Goal: Task Accomplishment & Management: Manage account settings

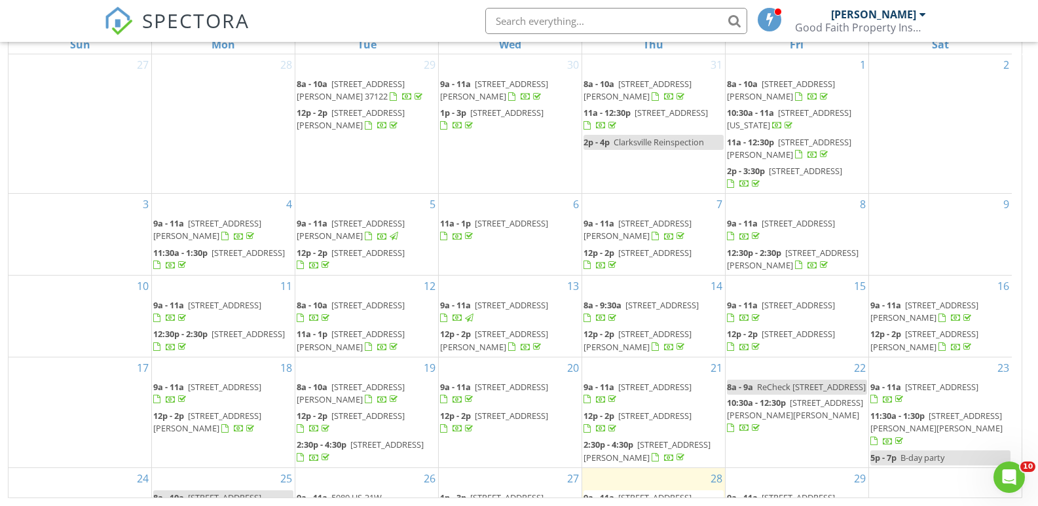
scroll to position [116, 0]
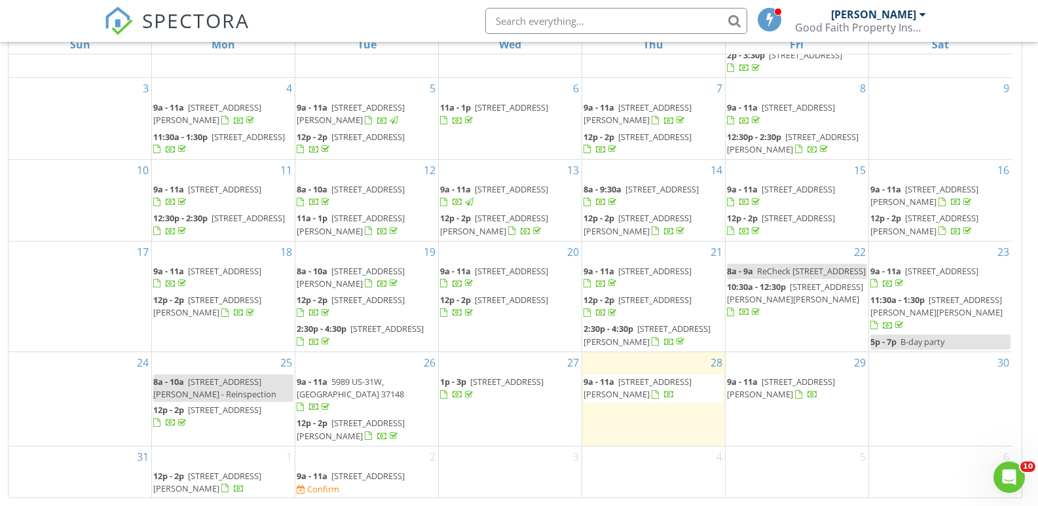
click at [363, 478] on span "807 Hillview Heights, Nashville 37204" at bounding box center [367, 476] width 73 height 12
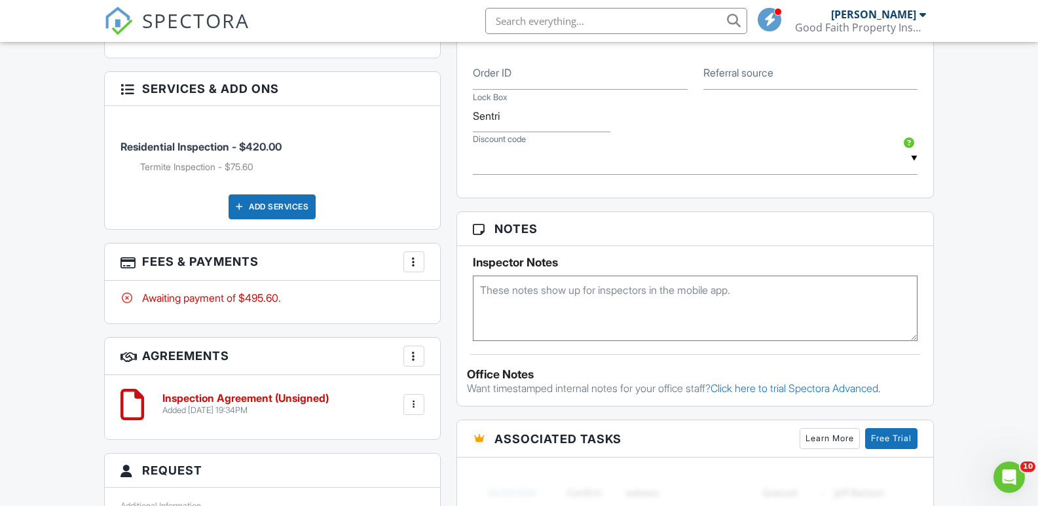
click at [512, 294] on textarea at bounding box center [695, 308] width 445 height 65
click at [559, 318] on textarea "pest Dr" at bounding box center [695, 308] width 445 height 65
type textarea "pest Dr"
click at [412, 265] on div at bounding box center [413, 261] width 13 height 13
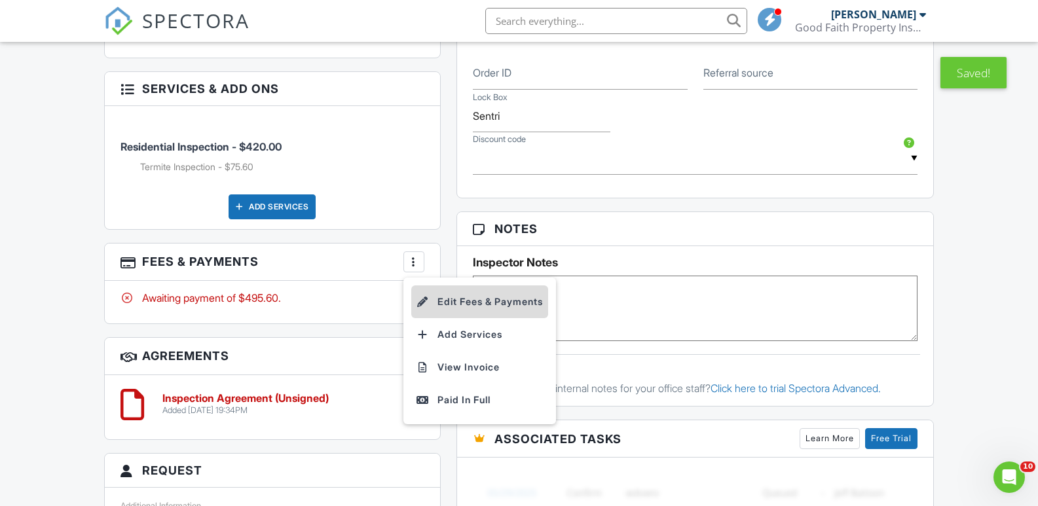
click at [477, 302] on li "Edit Fees & Payments" at bounding box center [479, 301] width 137 height 33
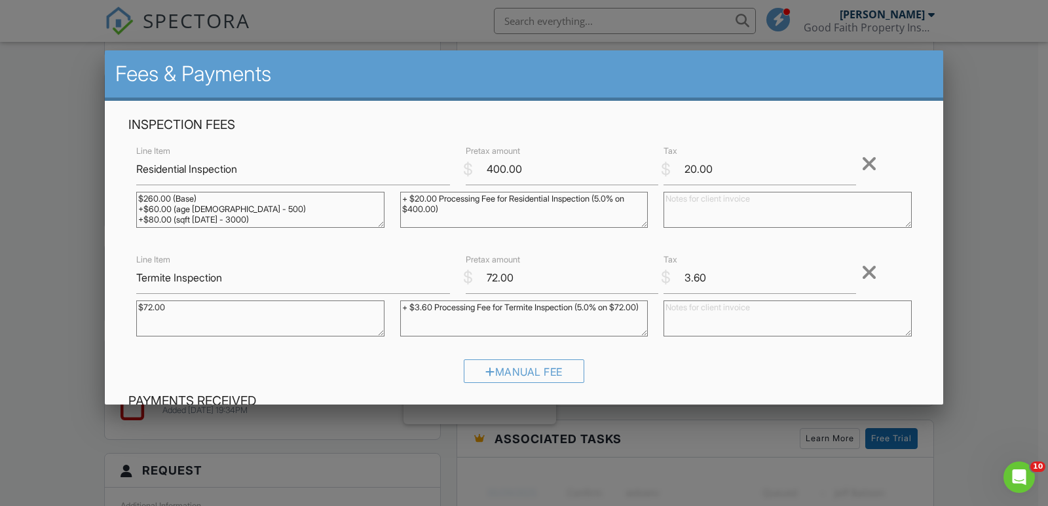
drag, startPoint x: 183, startPoint y: 308, endPoint x: 116, endPoint y: 308, distance: 67.4
click at [116, 308] on div "Inspection Fees Line Item Residential Inspection $ Pretax amount 400.00 $ Tax 2…" at bounding box center [524, 384] width 838 height 566
drag, startPoint x: 399, startPoint y: 307, endPoint x: 474, endPoint y: 333, distance: 79.5
click at [474, 333] on textarea "+ $3.60 Processing Fee for Termite Inspection (5.0% on $72.00)" at bounding box center [524, 319] width 248 height 36
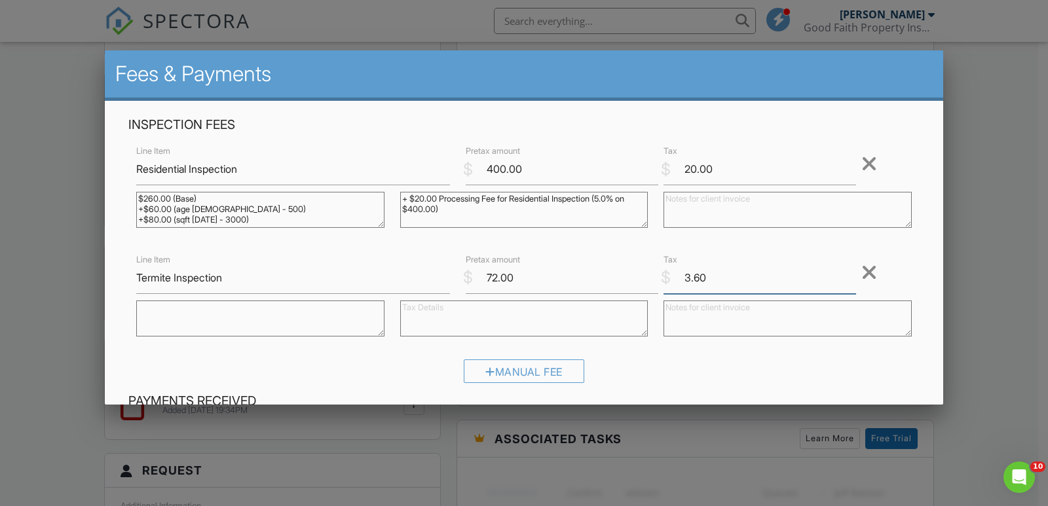
drag, startPoint x: 669, startPoint y: 280, endPoint x: 661, endPoint y: 282, distance: 8.0
click at [661, 282] on div "$ Tax 3.60" at bounding box center [754, 278] width 198 height 32
click at [493, 276] on input "72.00" at bounding box center [562, 278] width 192 height 32
type input "75.00"
click at [737, 249] on div "Inspection Fees Line Item Residential Inspection $ Pretax amount 400.00 $ Tax 2…" at bounding box center [523, 255] width 807 height 276
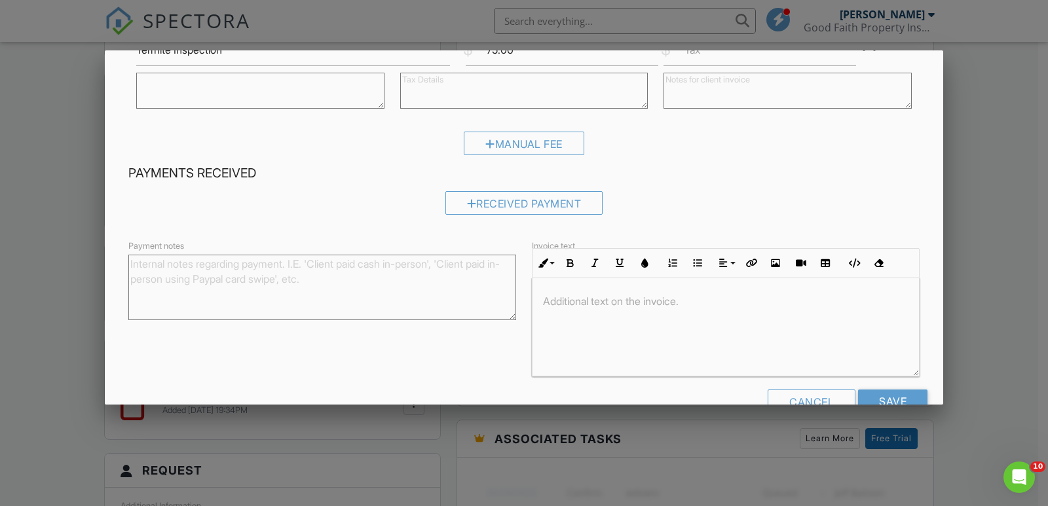
scroll to position [262, 0]
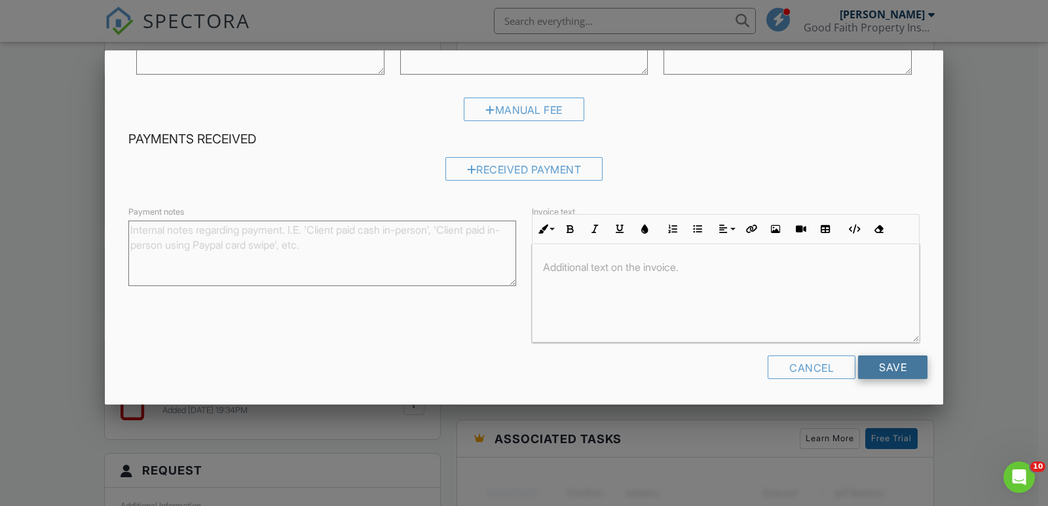
click at [878, 361] on input "Save" at bounding box center [892, 368] width 69 height 24
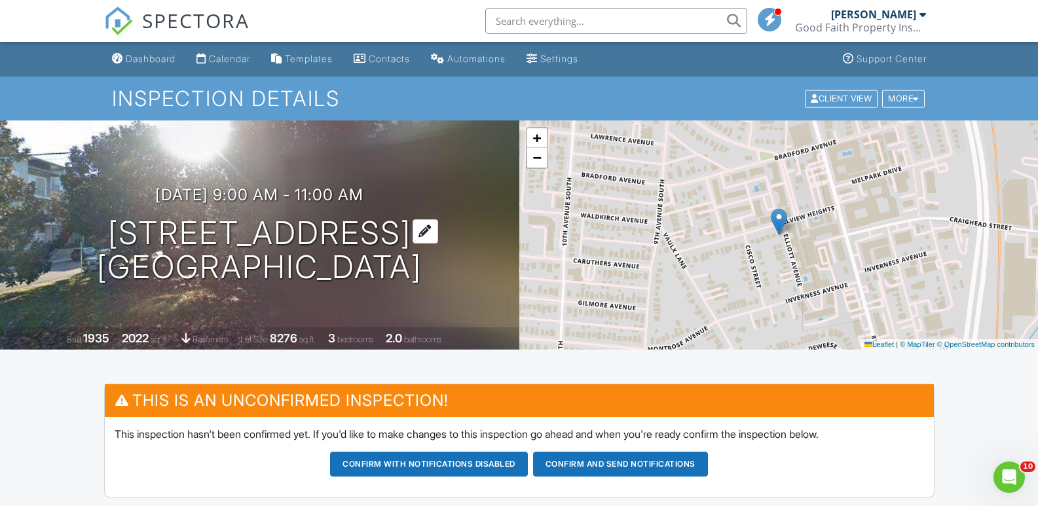
click at [171, 229] on h1 "807 Hillview Heights Nashville, TN 37204" at bounding box center [259, 250] width 325 height 69
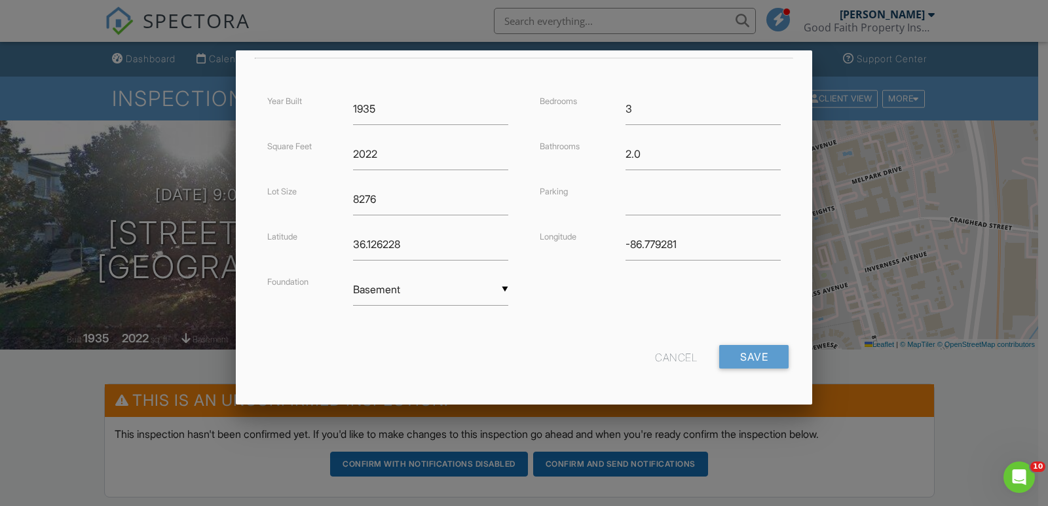
scroll to position [301, 0]
click at [655, 354] on div "Cancel" at bounding box center [676, 354] width 42 height 24
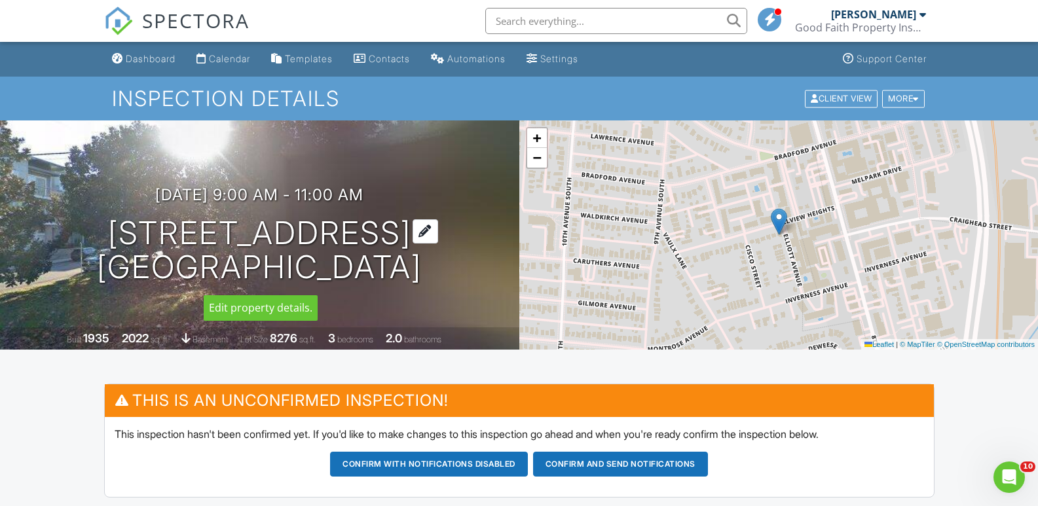
click at [236, 232] on h1 "807 Hillview Heights Nashville, TN 37204" at bounding box center [259, 250] width 325 height 69
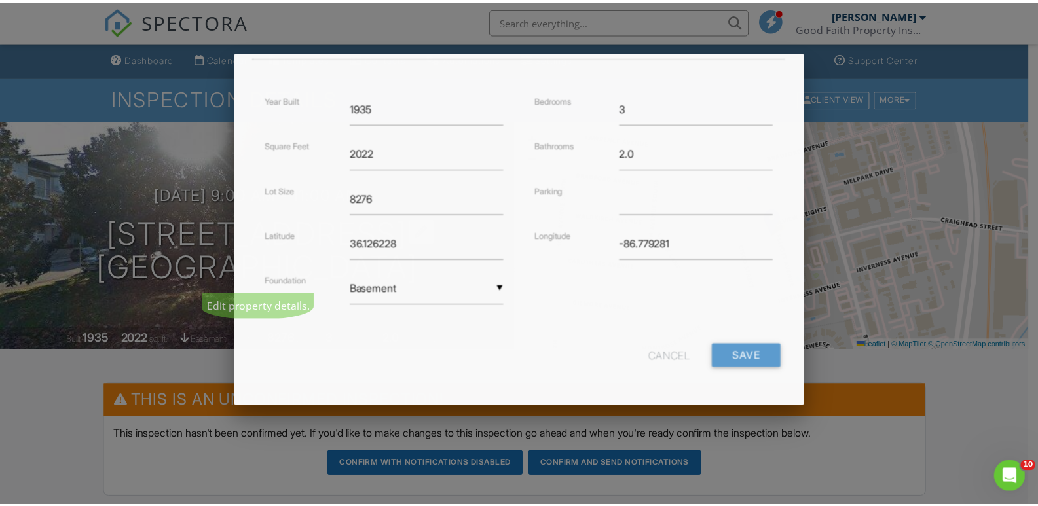
scroll to position [0, 0]
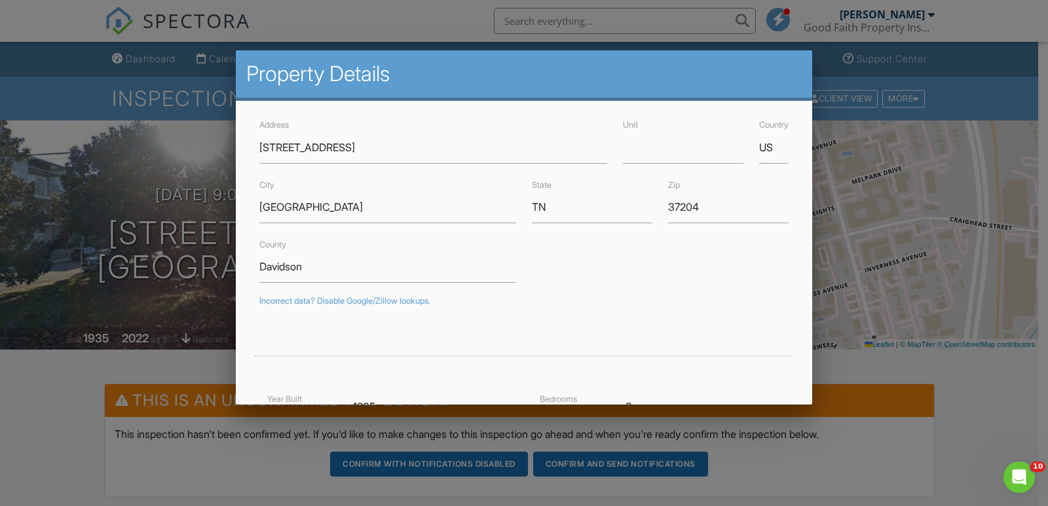
drag, startPoint x: 940, startPoint y: 367, endPoint x: 906, endPoint y: 372, distance: 35.0
click at [941, 367] on div at bounding box center [524, 251] width 1048 height 632
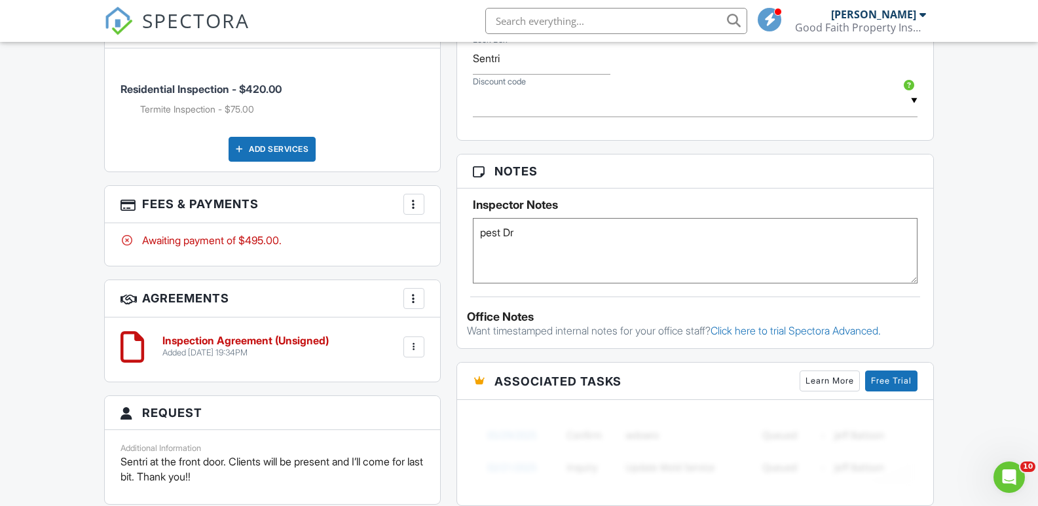
scroll to position [851, 0]
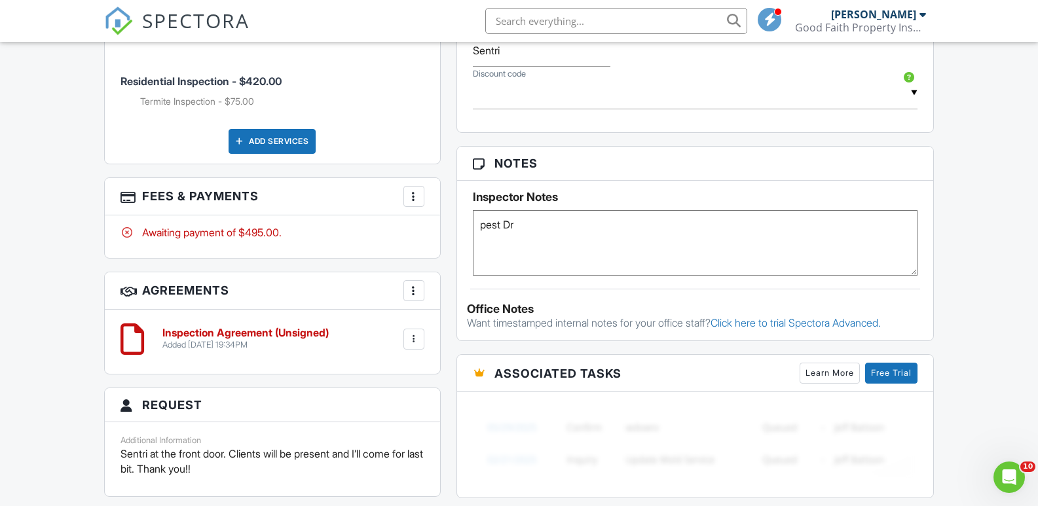
click at [494, 242] on textarea "pest Dr" at bounding box center [695, 242] width 445 height 65
click at [545, 228] on textarea "pest Dr" at bounding box center [695, 242] width 445 height 65
click at [545, 260] on textarea "pest Dr" at bounding box center [695, 242] width 445 height 65
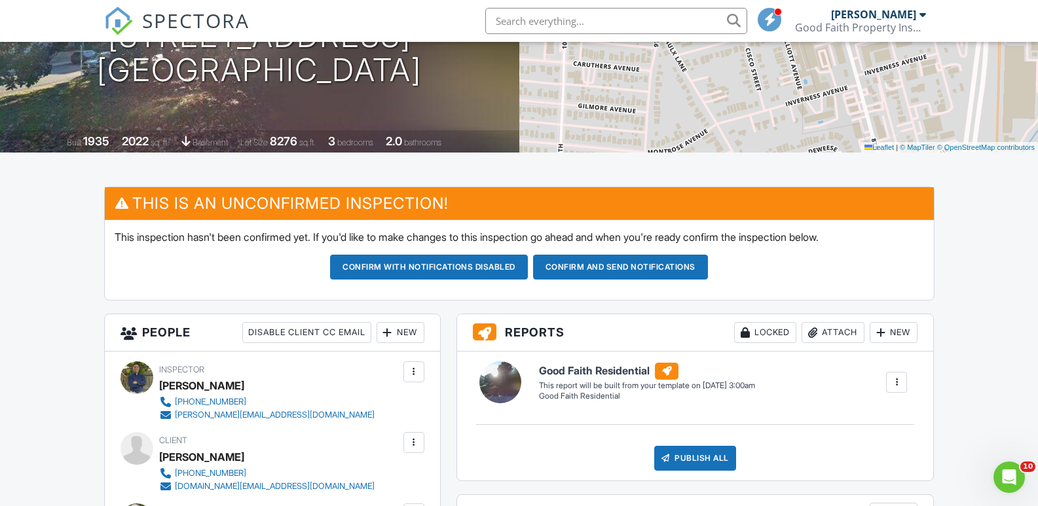
scroll to position [0, 0]
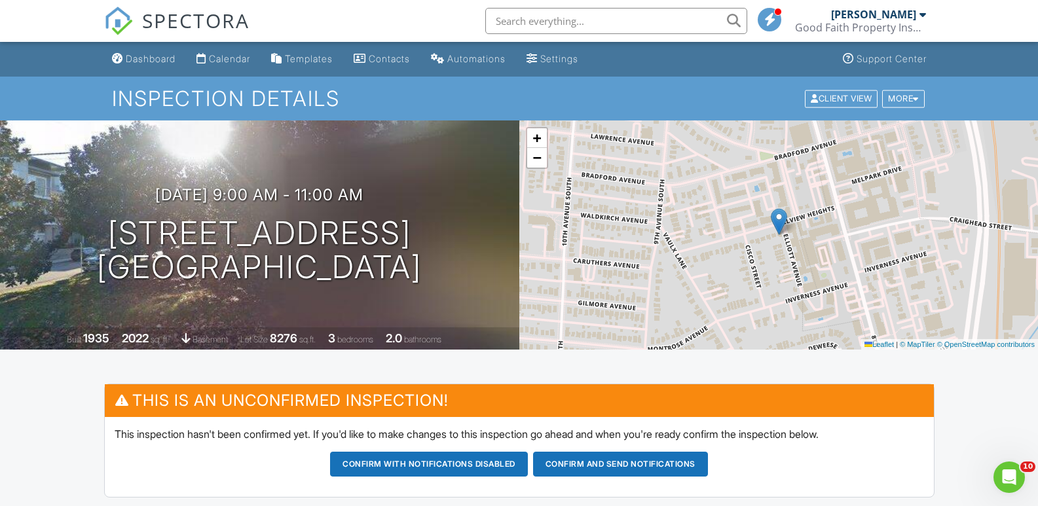
type textarea "pest Dr Occupied, new roof, unfinished basement"
click at [528, 466] on button "Confirm and send notifications" at bounding box center [429, 464] width 198 height 25
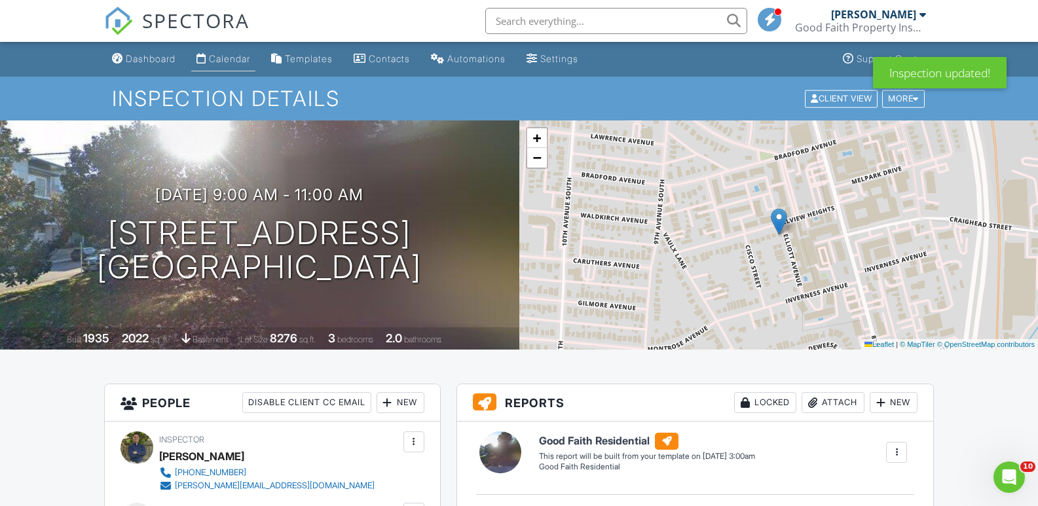
click at [228, 60] on div "Calendar" at bounding box center [229, 58] width 41 height 11
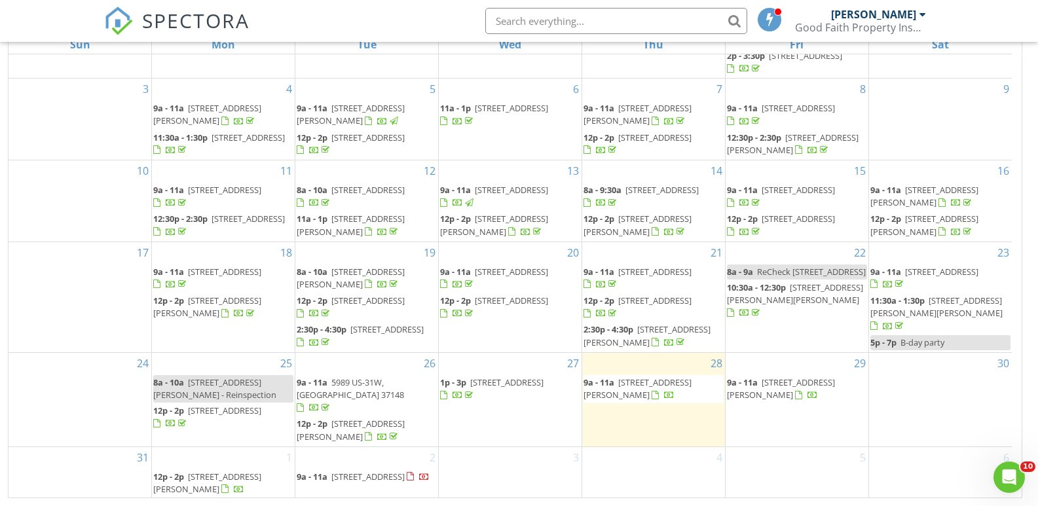
scroll to position [116, 0]
